Goal: Communication & Community: Answer question/provide support

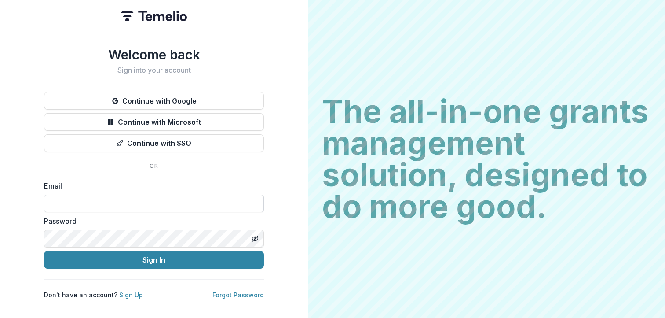
type input "**********"
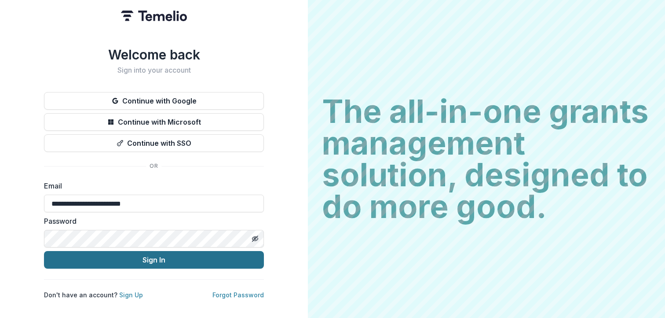
click at [127, 263] on button "Sign In" at bounding box center [154, 260] width 220 height 18
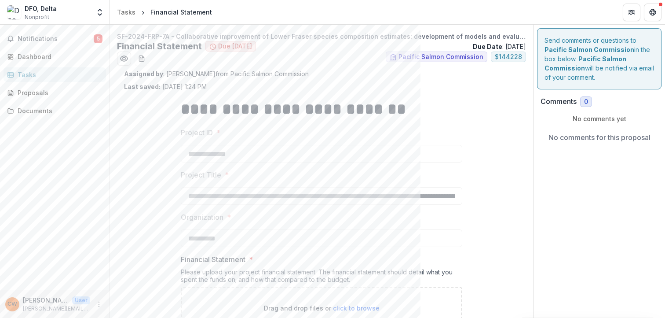
click at [589, 73] on div "Send comments or questions to Pacific Salmon Commission in the box below. Pacif…" at bounding box center [599, 58] width 124 height 61
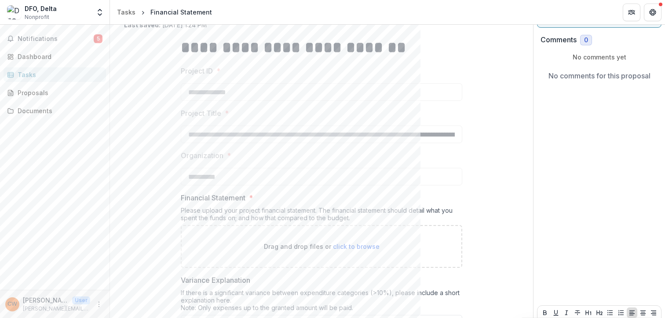
scroll to position [143, 0]
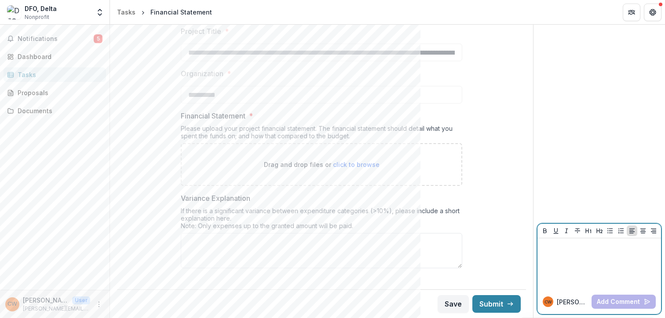
click at [576, 266] on div at bounding box center [599, 263] width 117 height 44
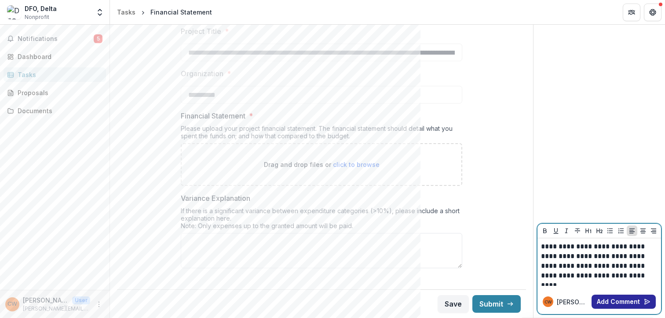
click at [612, 295] on button "Add Comment" at bounding box center [624, 301] width 64 height 14
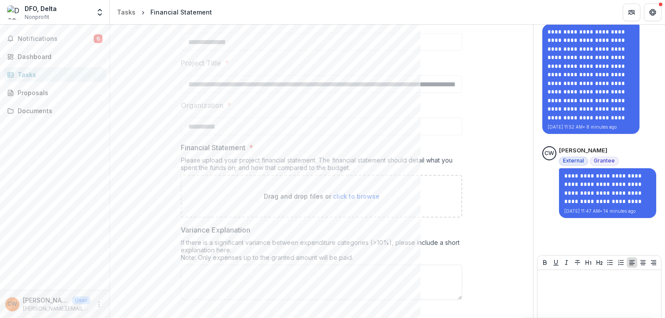
scroll to position [99, 0]
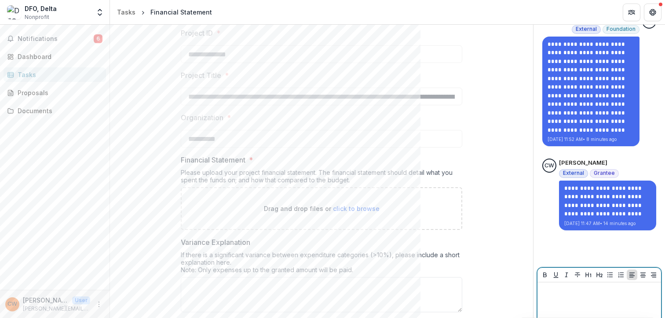
click at [579, 292] on p at bounding box center [599, 290] width 117 height 10
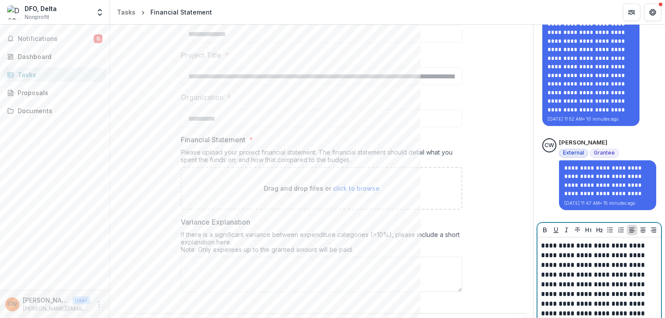
scroll to position [129, 0]
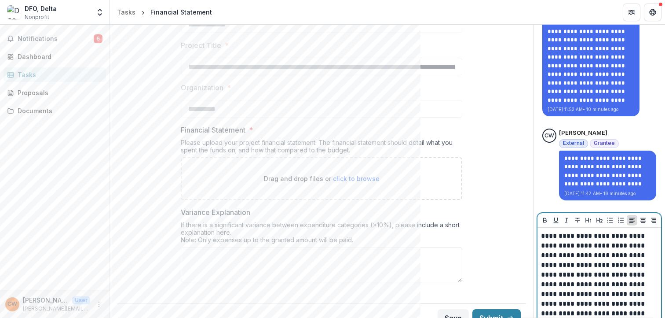
click at [638, 304] on p "**********" at bounding box center [599, 274] width 117 height 87
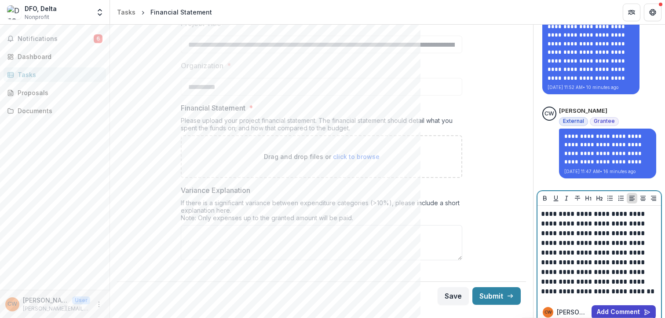
scroll to position [162, 0]
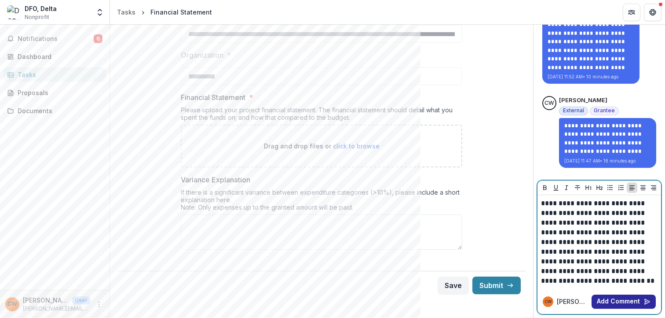
click at [621, 304] on button "Add Comment" at bounding box center [624, 301] width 64 height 14
